Goal: Task Accomplishment & Management: Manage account settings

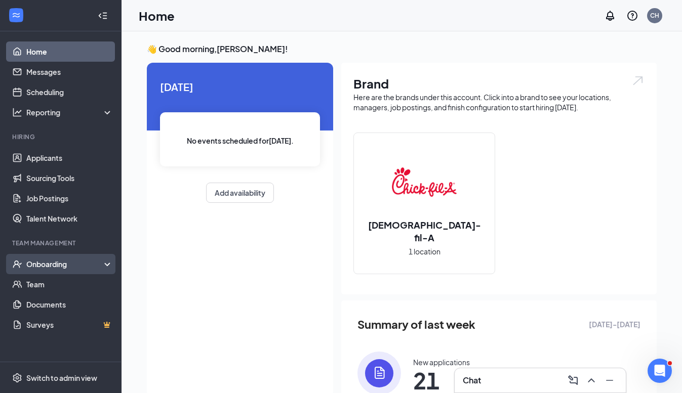
click at [50, 263] on div "Onboarding" at bounding box center [65, 264] width 78 height 10
click at [46, 284] on link "Overview" at bounding box center [69, 284] width 87 height 20
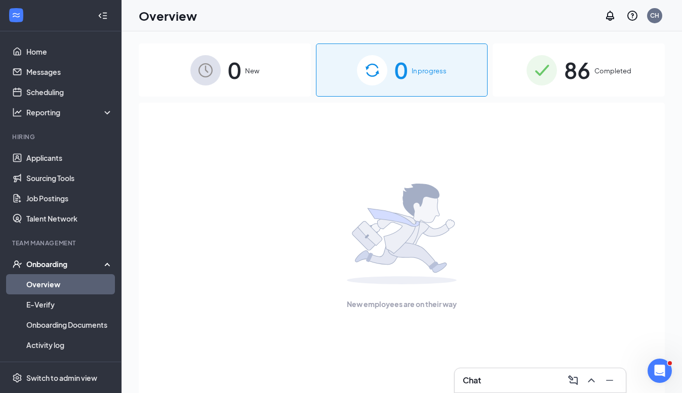
click at [598, 63] on div "86 Completed" at bounding box center [578, 70] width 172 height 53
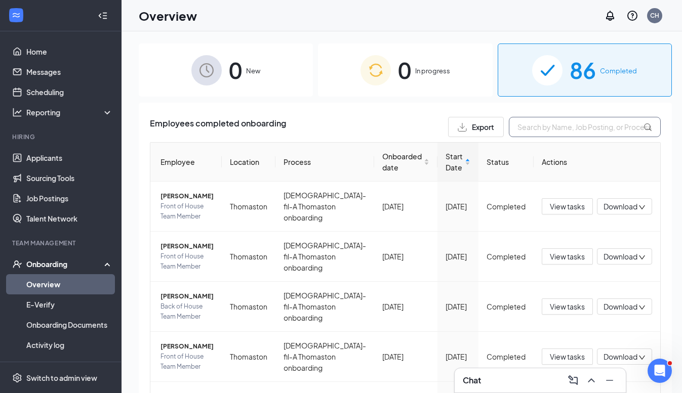
click at [523, 126] on input "text" at bounding box center [585, 127] width 152 height 20
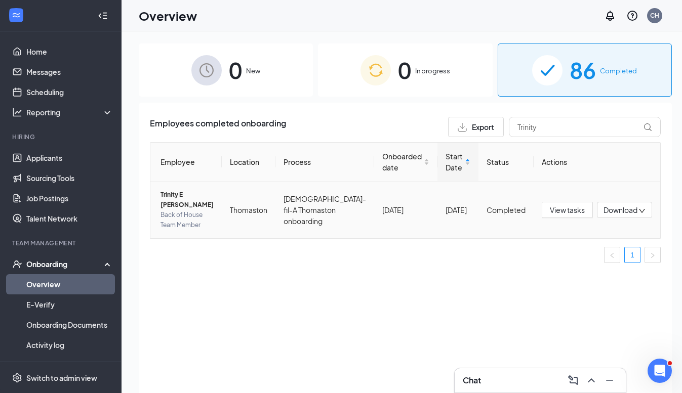
click at [177, 205] on span "Trinity E [PERSON_NAME]" at bounding box center [186, 200] width 53 height 20
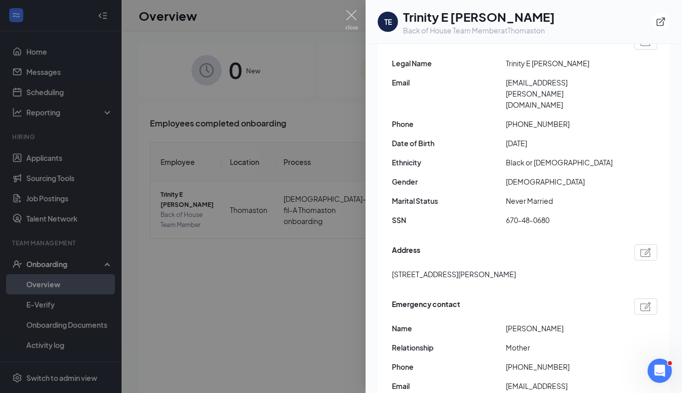
scroll to position [115, 0]
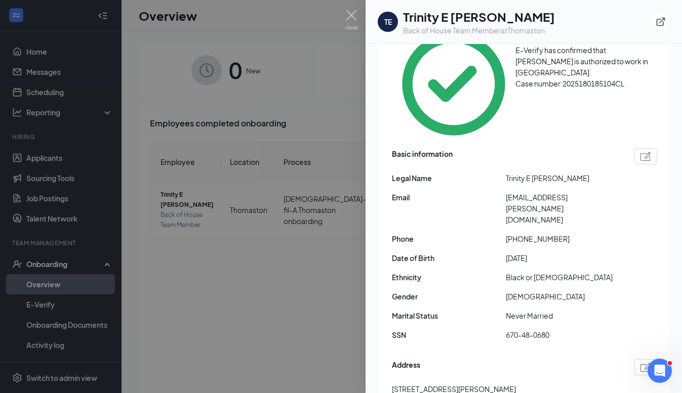
click at [344, 15] on div at bounding box center [341, 196] width 682 height 393
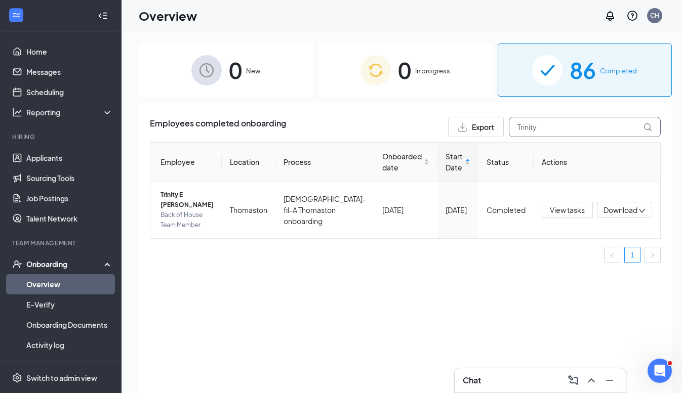
click at [537, 128] on input "Trinity" at bounding box center [585, 127] width 152 height 20
type input "T"
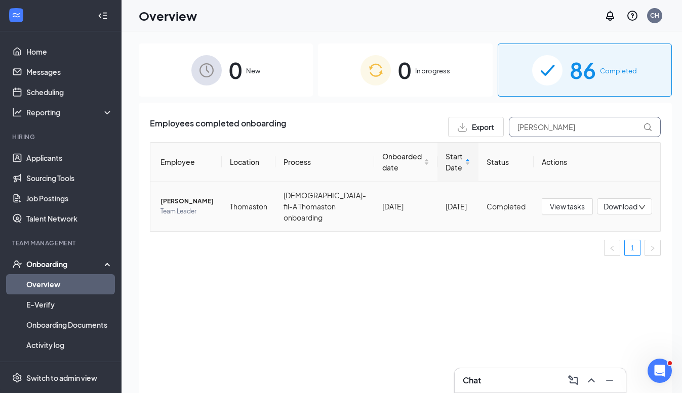
type input "[PERSON_NAME]"
click at [185, 191] on td "[PERSON_NAME] Team Leader" at bounding box center [185, 207] width 71 height 50
click at [184, 204] on span "[PERSON_NAME]" at bounding box center [186, 201] width 53 height 10
click at [566, 200] on button "View tasks" at bounding box center [566, 206] width 51 height 16
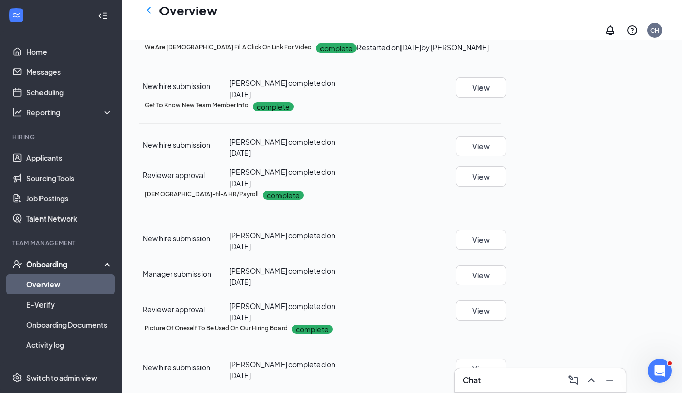
scroll to position [753, 0]
click at [506, 152] on button "View" at bounding box center [480, 146] width 51 height 20
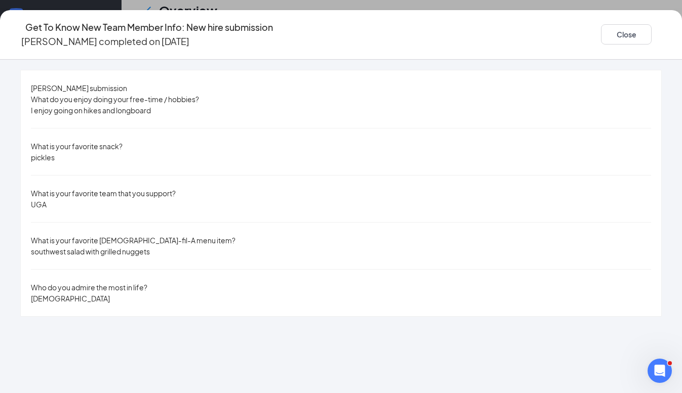
scroll to position [795, 0]
click at [607, 41] on div "Close" at bounding box center [631, 34] width 61 height 29
click at [601, 34] on button "Close" at bounding box center [626, 34] width 51 height 20
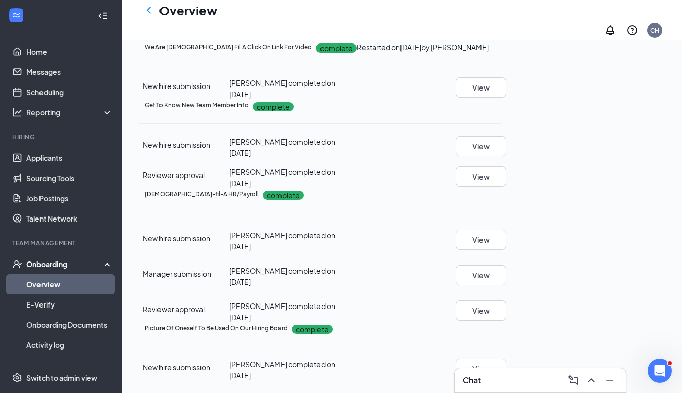
scroll to position [179, 0]
